Goal: Use online tool/utility

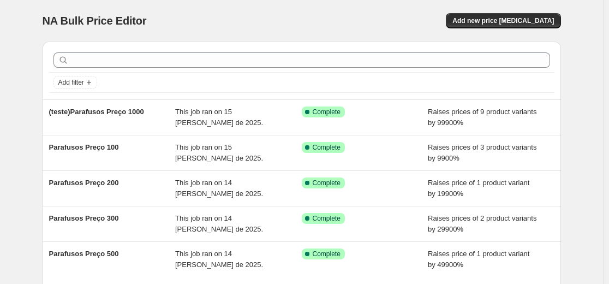
scroll to position [55, 0]
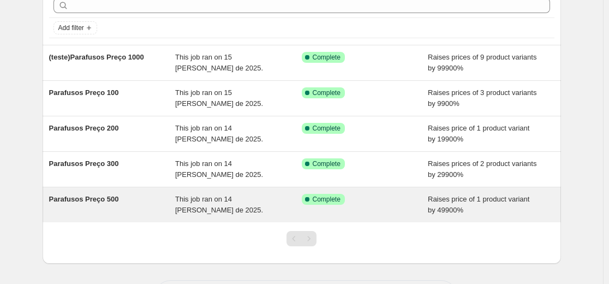
click at [141, 205] on div "Parafusos Preço 500" at bounding box center [112, 205] width 127 height 22
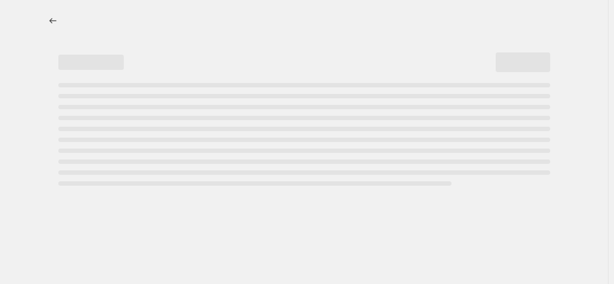
select select "percentage"
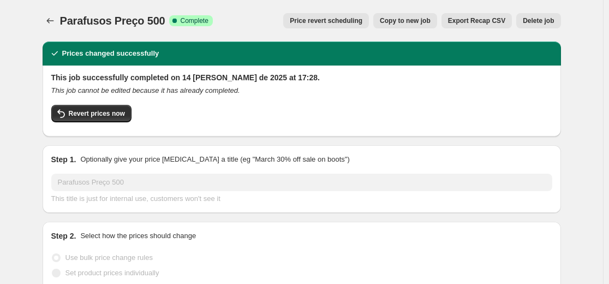
select select "collection"
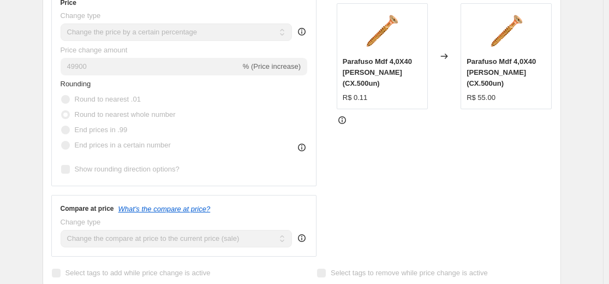
scroll to position [327, 0]
